Goal: Entertainment & Leisure: Consume media (video, audio)

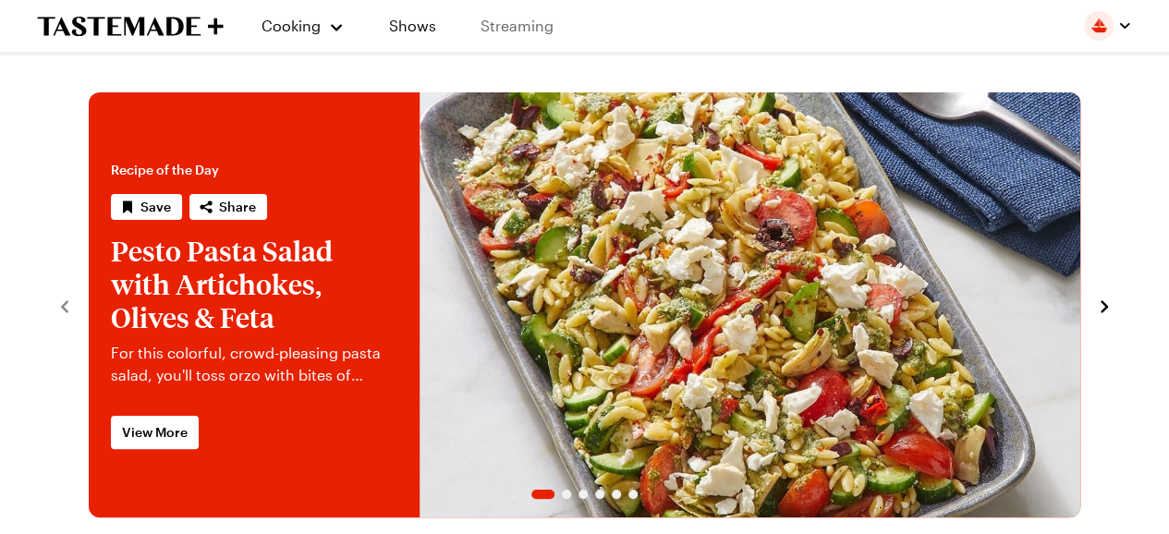
click at [529, 24] on link "Streaming" at bounding box center [517, 26] width 110 height 52
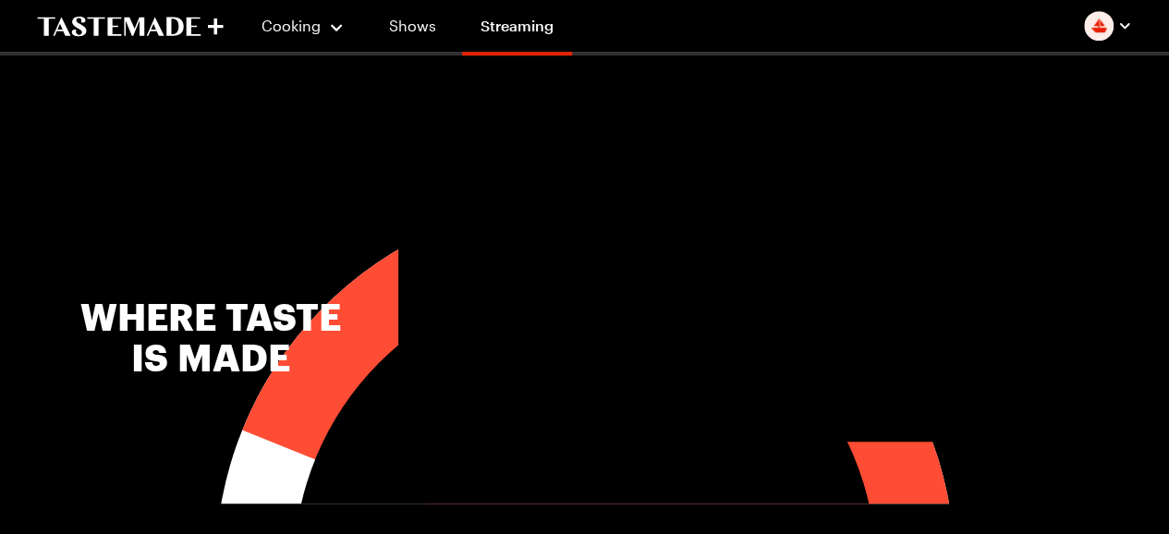
scroll to position [462, 0]
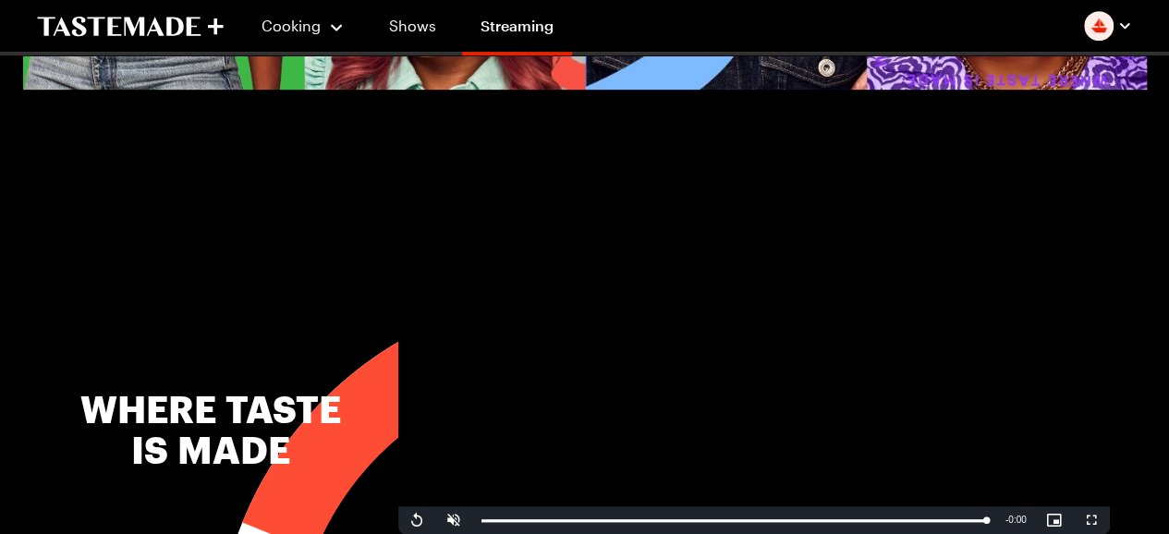
click at [684, 262] on video "Video Player" at bounding box center [754, 334] width 712 height 400
click at [409, 23] on link "Shows" at bounding box center [413, 26] width 84 height 52
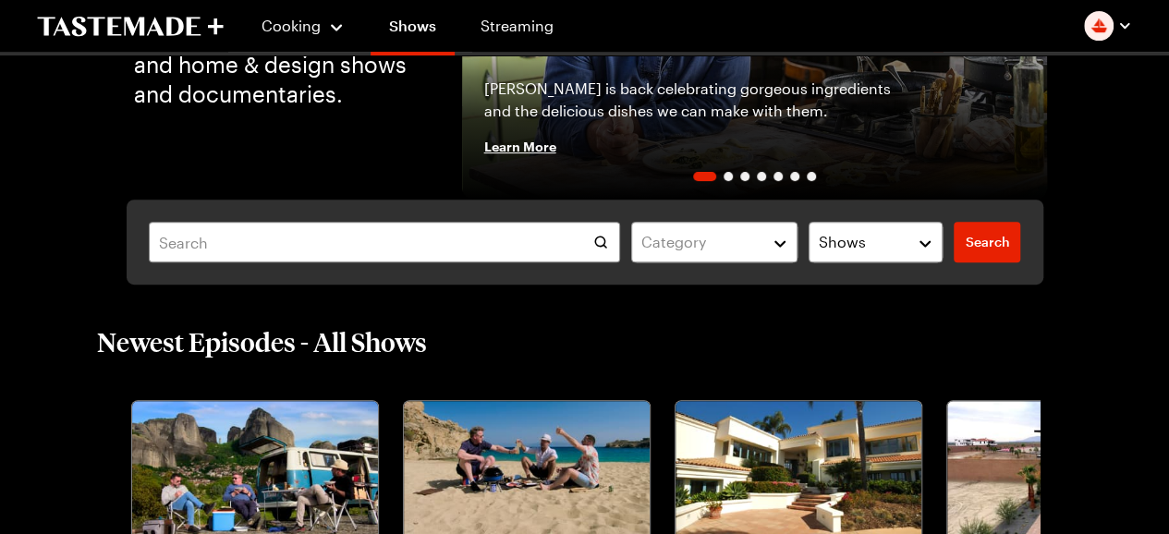
scroll to position [277, 0]
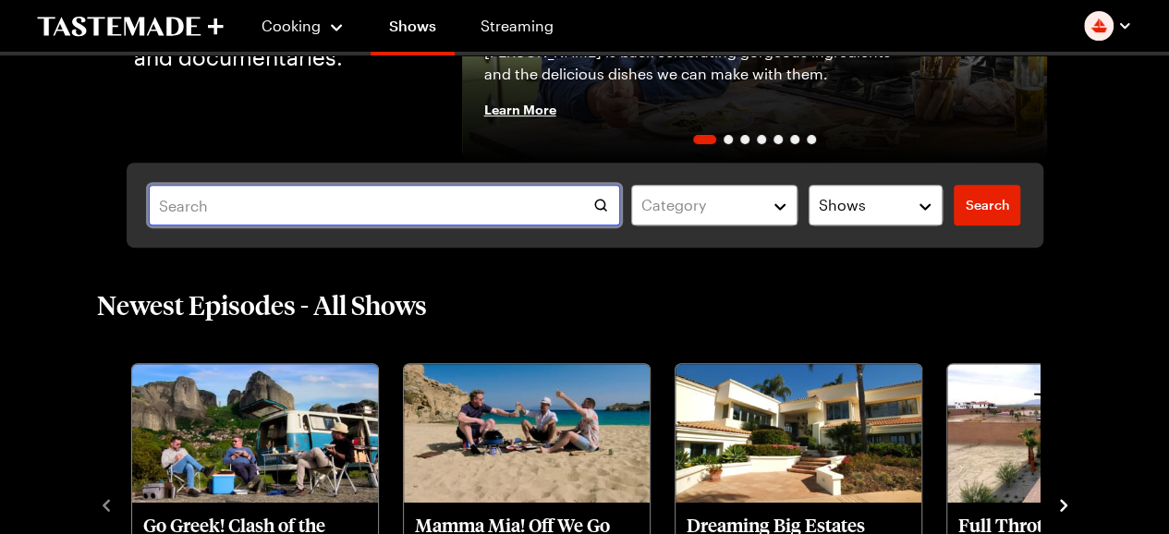
click at [322, 211] on input "text" at bounding box center [384, 205] width 471 height 41
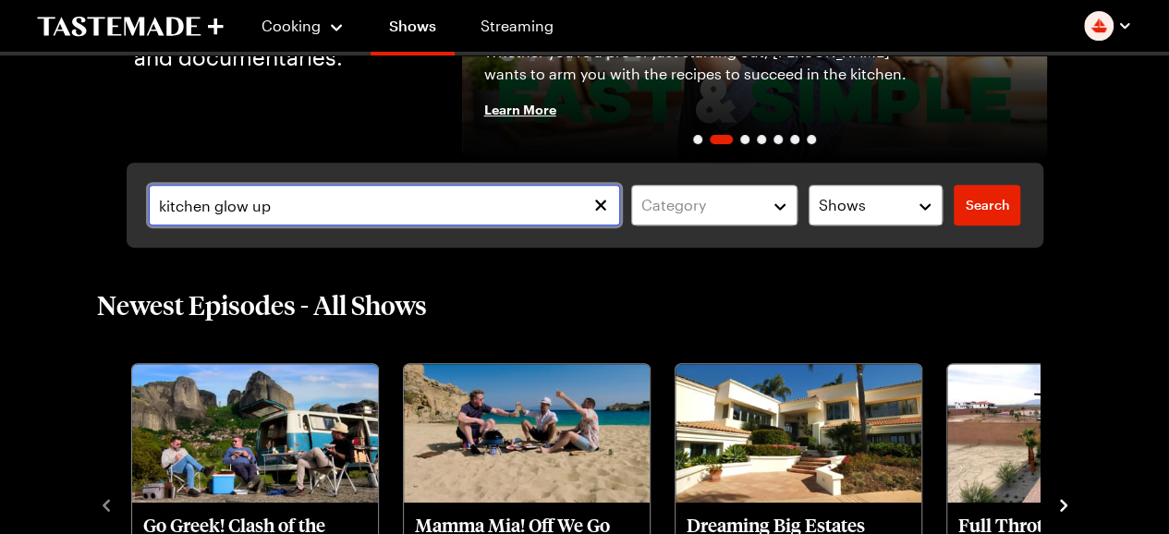
type input "kitchen glow up"
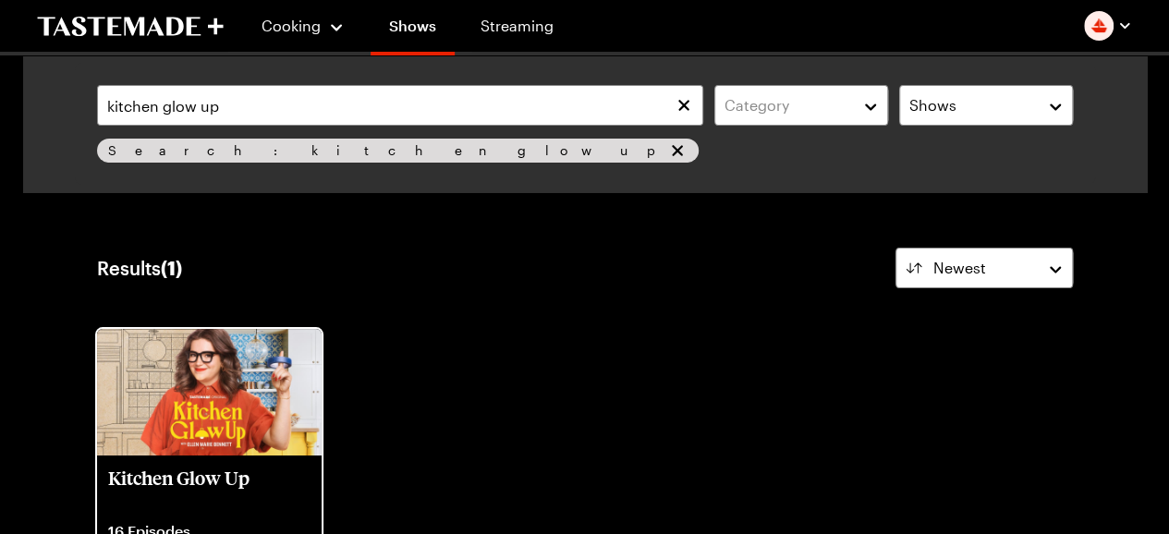
click at [188, 421] on img at bounding box center [209, 392] width 225 height 127
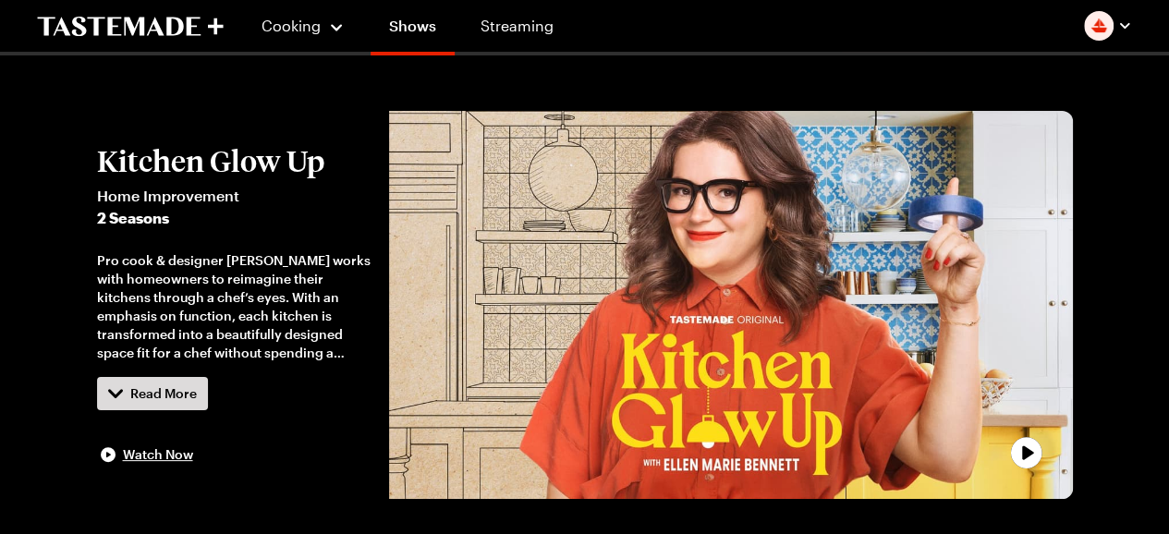
click at [152, 221] on span "2 Seasons" at bounding box center [234, 218] width 274 height 22
